Goal: Information Seeking & Learning: Learn about a topic

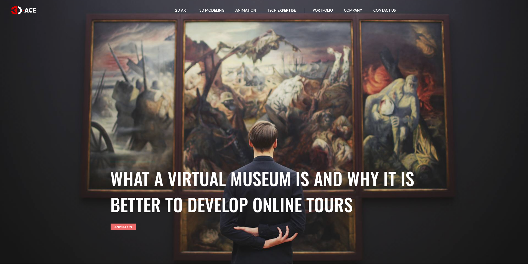
click at [120, 227] on link "Animation" at bounding box center [123, 227] width 25 height 6
